Goal: Check status: Check status

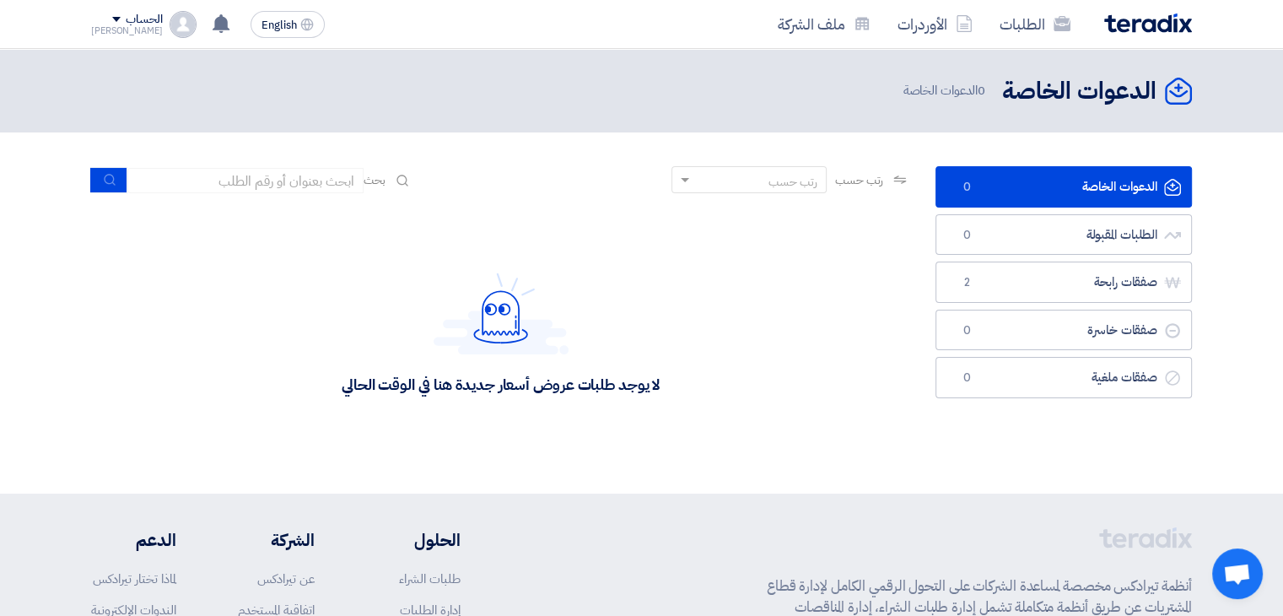
click at [1059, 183] on link "الدعوات الخاصة الدعوات الخاصة 0" at bounding box center [1064, 186] width 256 height 41
click at [692, 382] on div "لا يوجد طلبات عروض أسعار جديدة هنا في الوقت الحالي" at bounding box center [500, 333] width 819 height 253
click at [1002, 186] on link "الدعوات الخاصة الدعوات الخاصة 0" at bounding box center [1064, 186] width 256 height 41
click at [1053, 246] on link "الطلبات المقبولة الطلبات المقبولة 0" at bounding box center [1064, 234] width 256 height 41
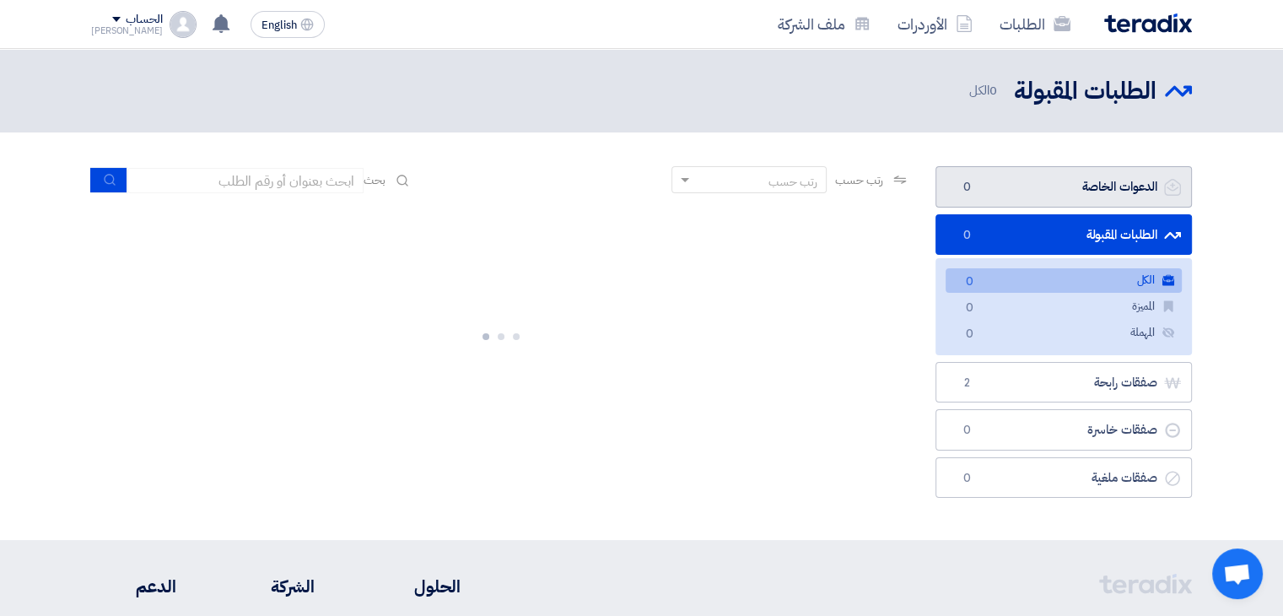
click at [1057, 197] on link "الدعوات الخاصة الدعوات الخاصة 0" at bounding box center [1064, 186] width 256 height 41
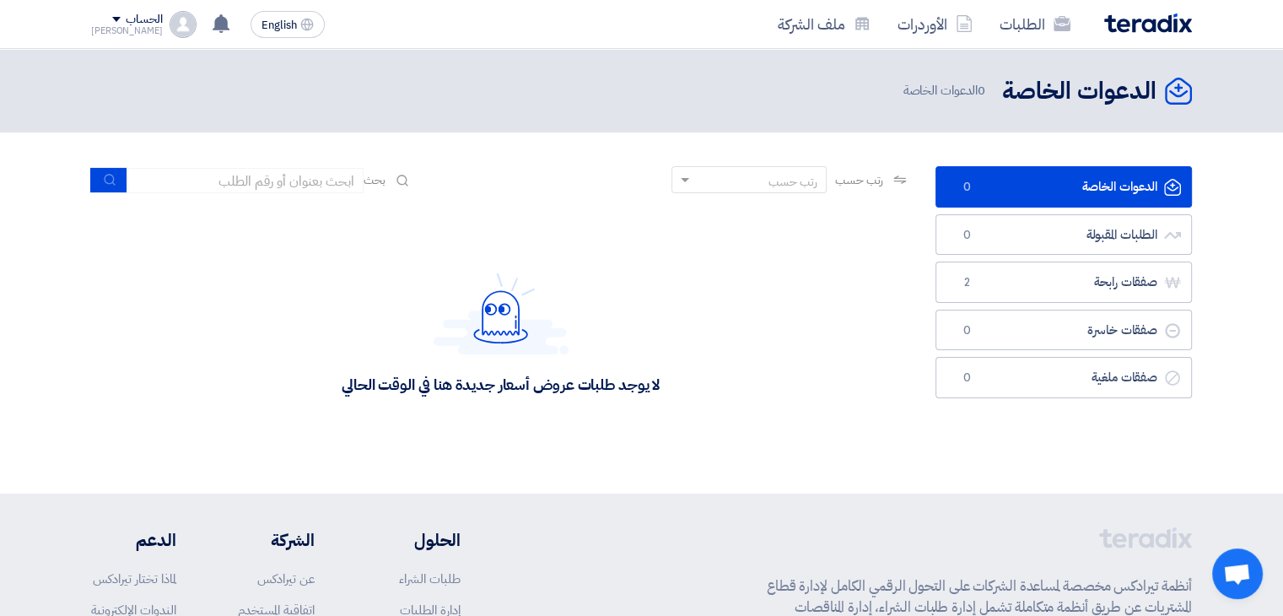
click at [935, 94] on span "0 الدعوات الخاصة" at bounding box center [946, 90] width 86 height 19
